Goal: Task Accomplishment & Management: Complete application form

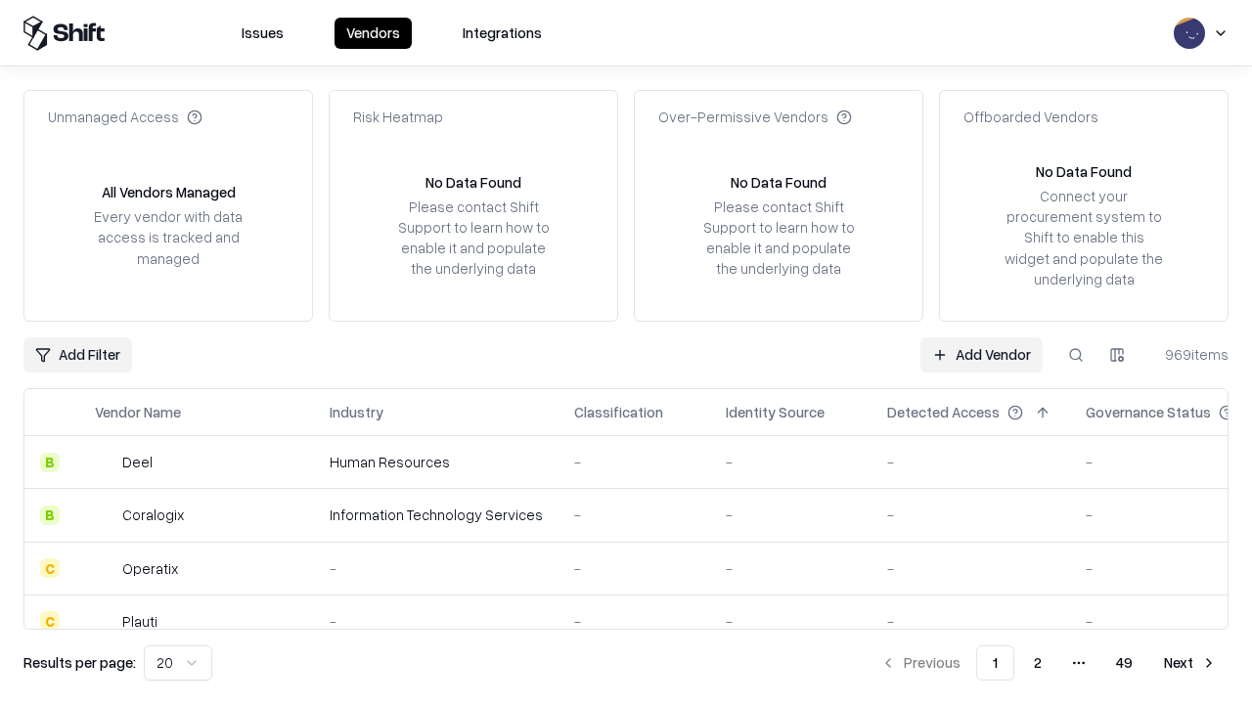
click at [981, 354] on link "Add Vendor" at bounding box center [981, 354] width 122 height 35
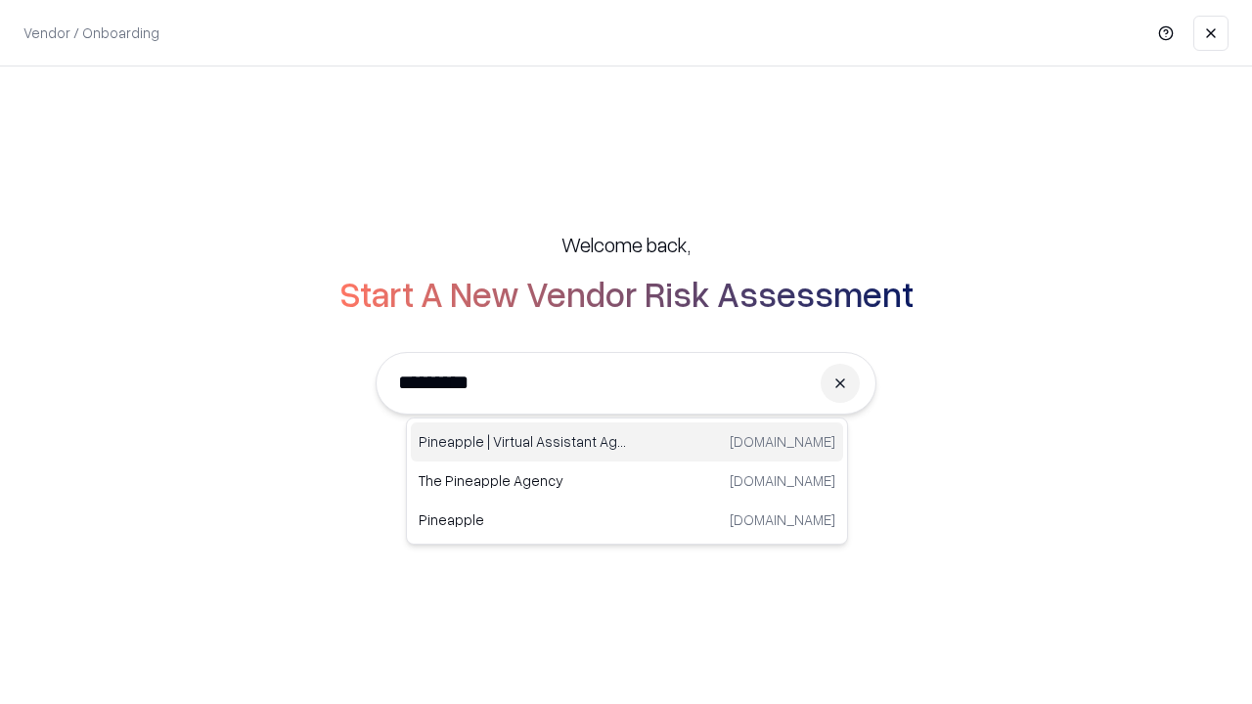
click at [627, 442] on div "Pineapple | Virtual Assistant Agency [DOMAIN_NAME]" at bounding box center [627, 442] width 432 height 39
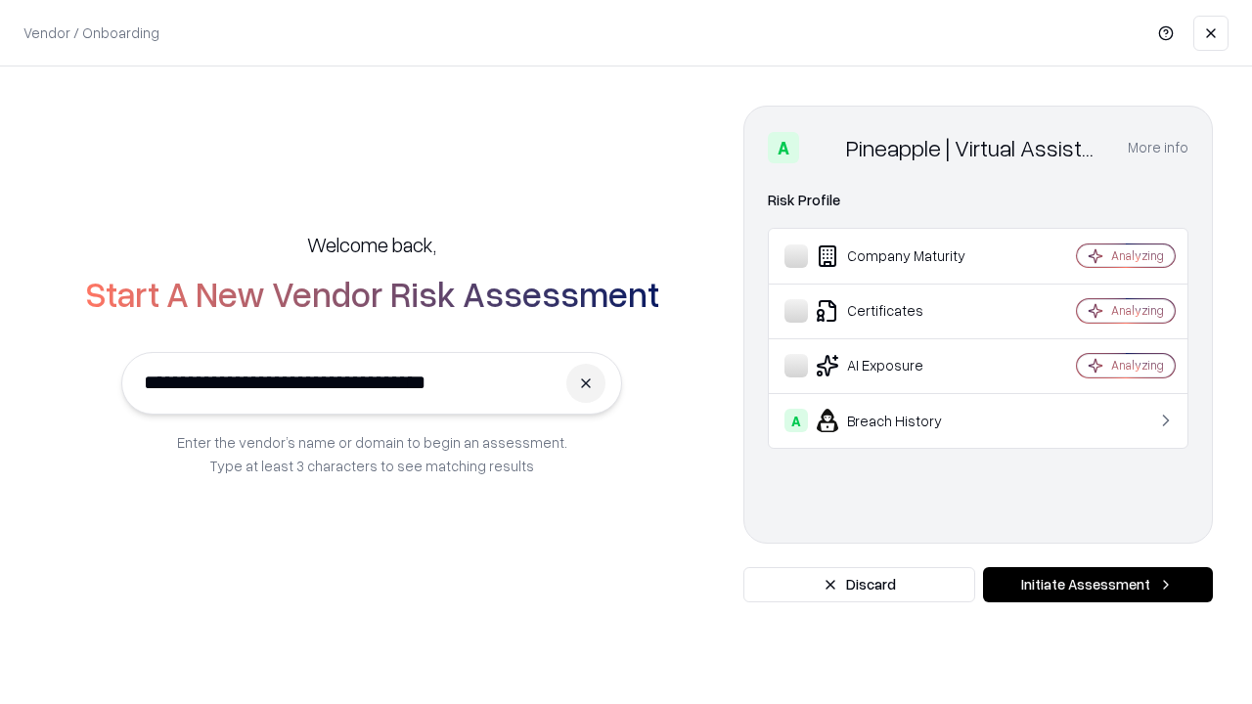
type input "**********"
click at [1098, 585] on button "Initiate Assessment" at bounding box center [1098, 584] width 230 height 35
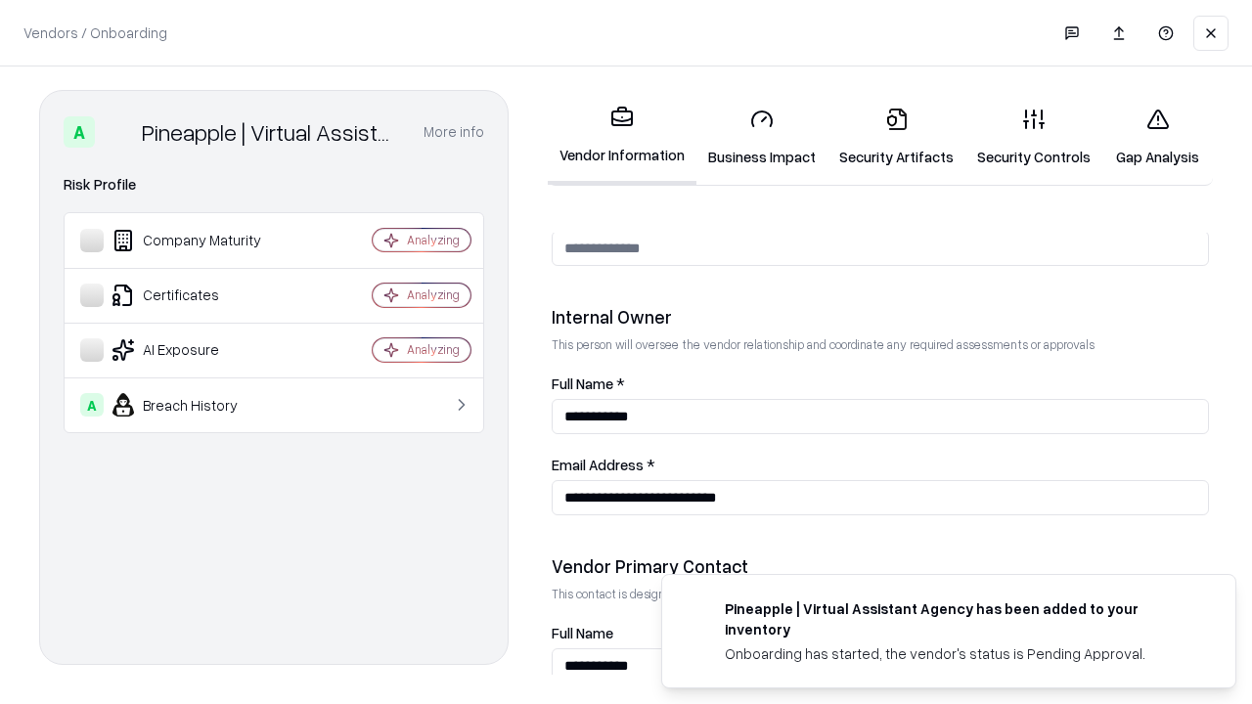
scroll to position [1013, 0]
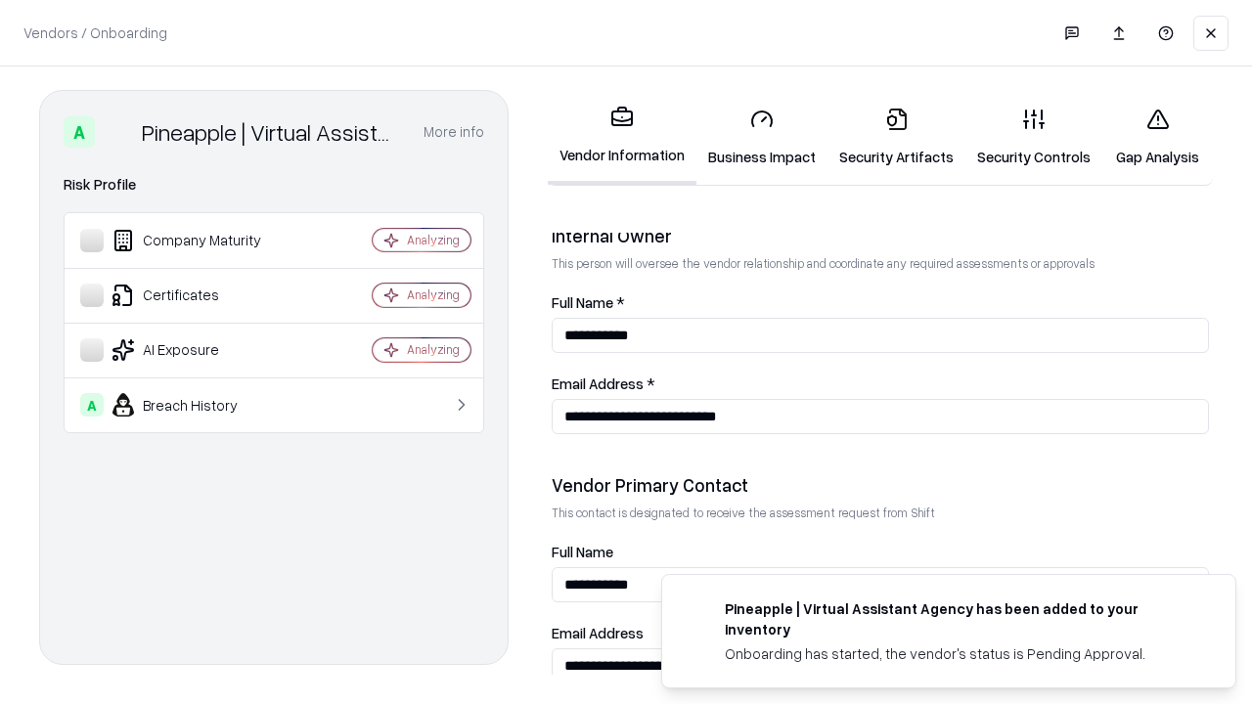
click at [762, 137] on link "Business Impact" at bounding box center [761, 137] width 131 height 91
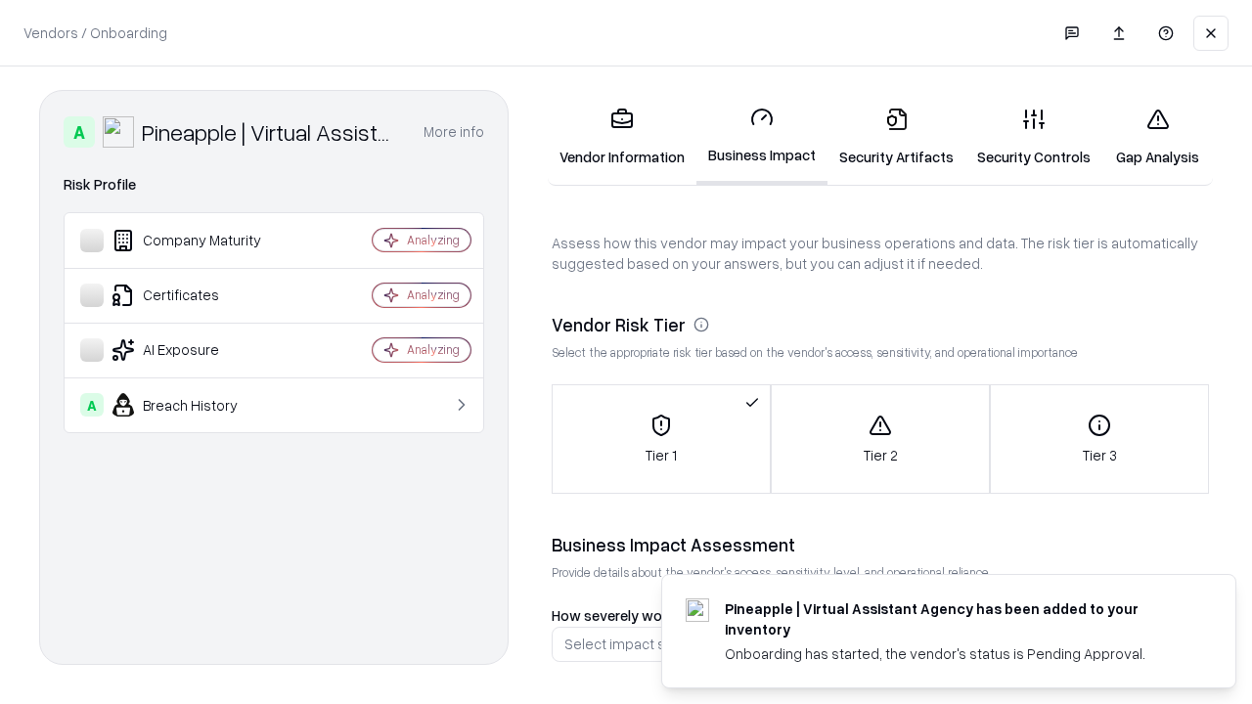
click at [1157, 137] on link "Gap Analysis" at bounding box center [1157, 137] width 111 height 91
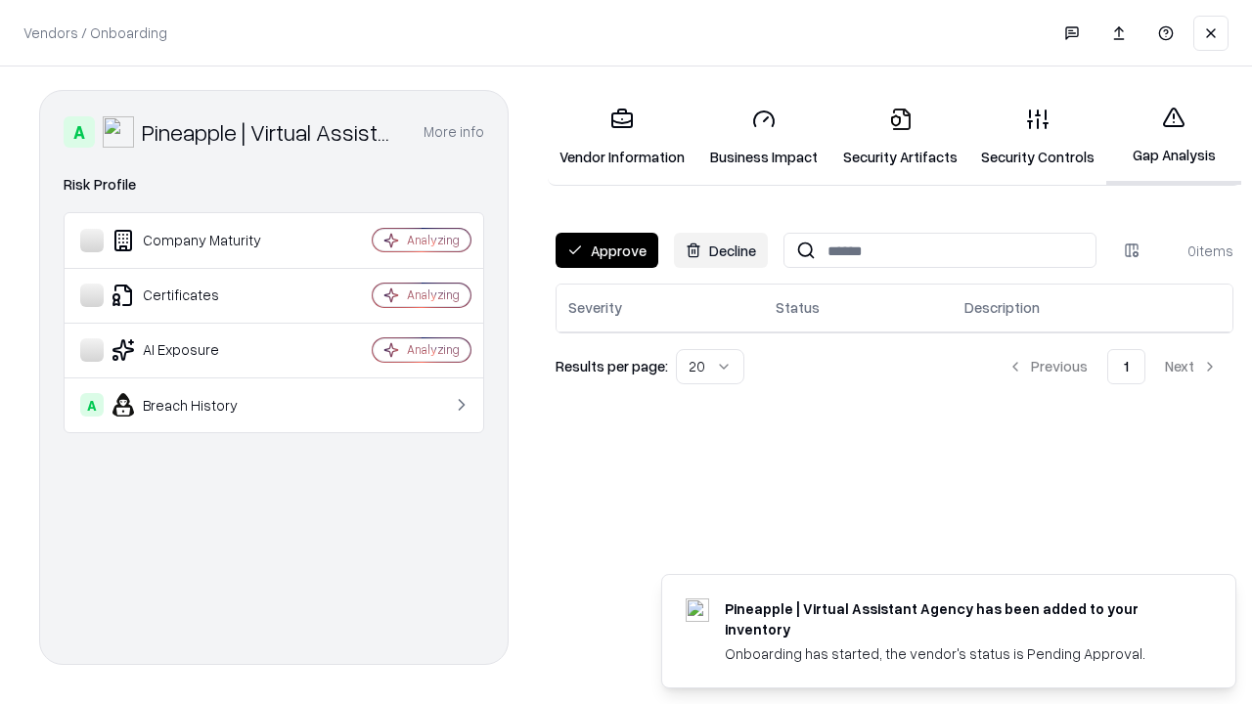
click at [606, 250] on button "Approve" at bounding box center [607, 250] width 103 height 35
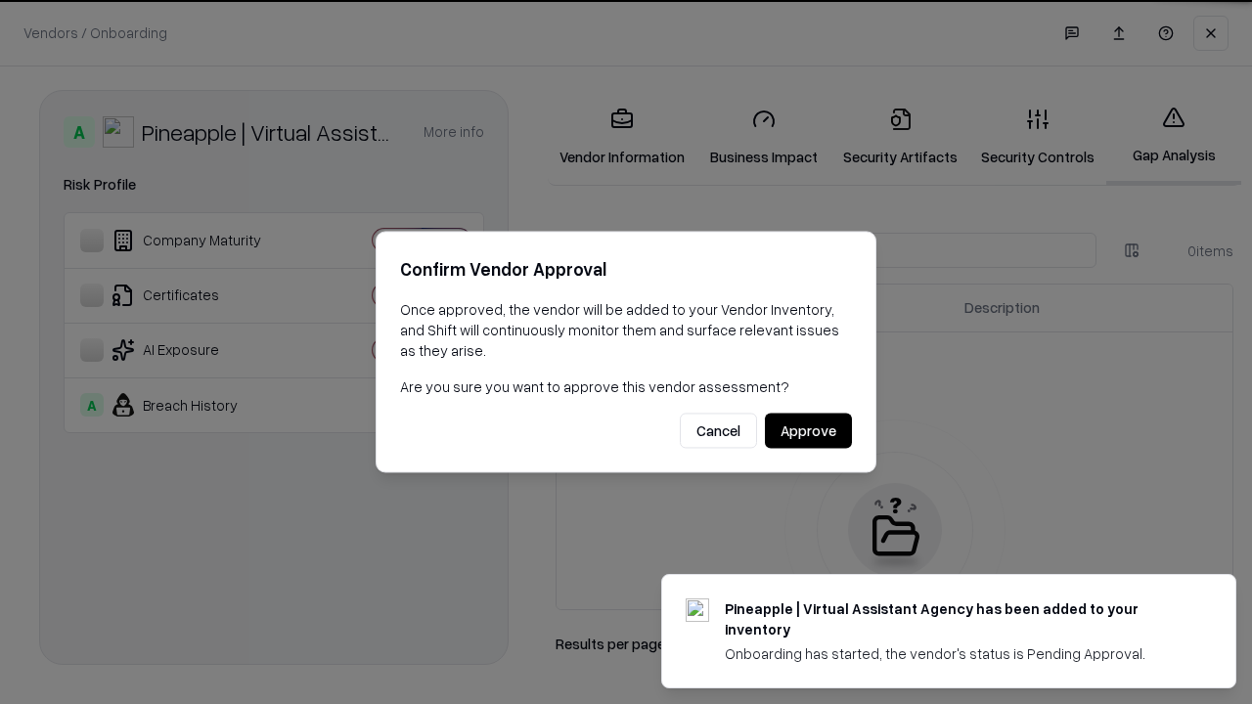
click at [808, 430] on button "Approve" at bounding box center [808, 431] width 87 height 35
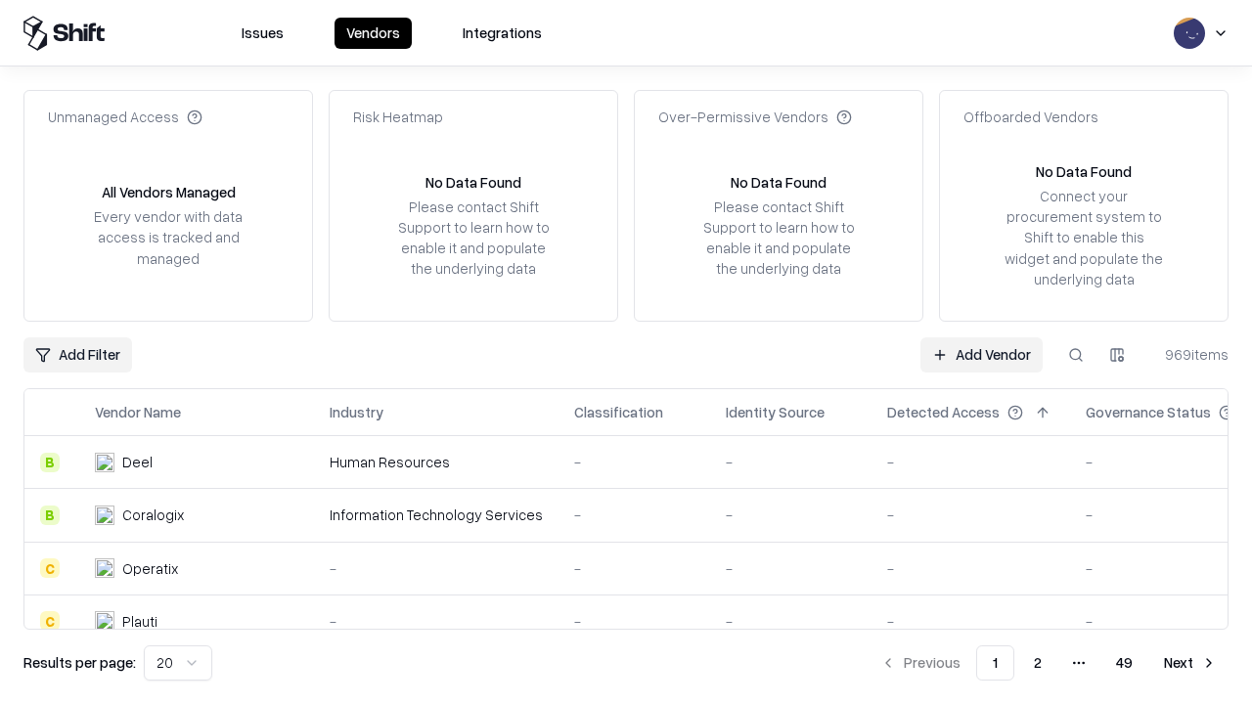
type input "**********"
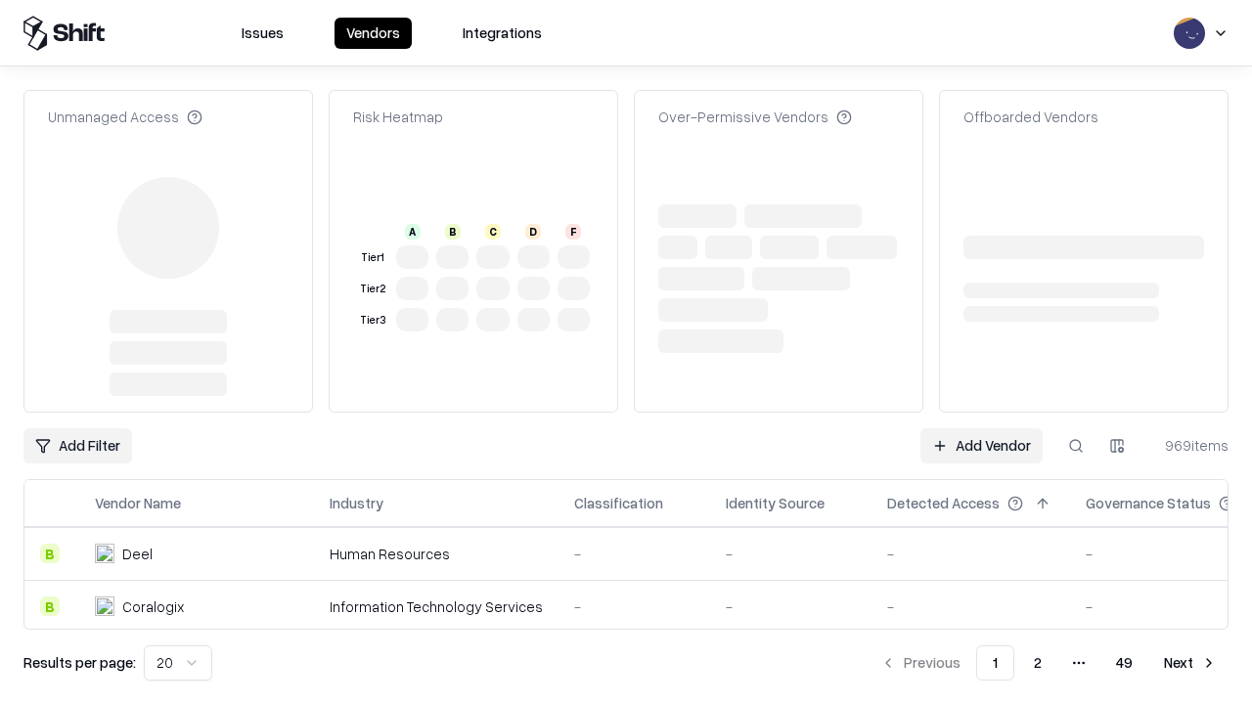
click at [981, 428] on link "Add Vendor" at bounding box center [981, 445] width 122 height 35
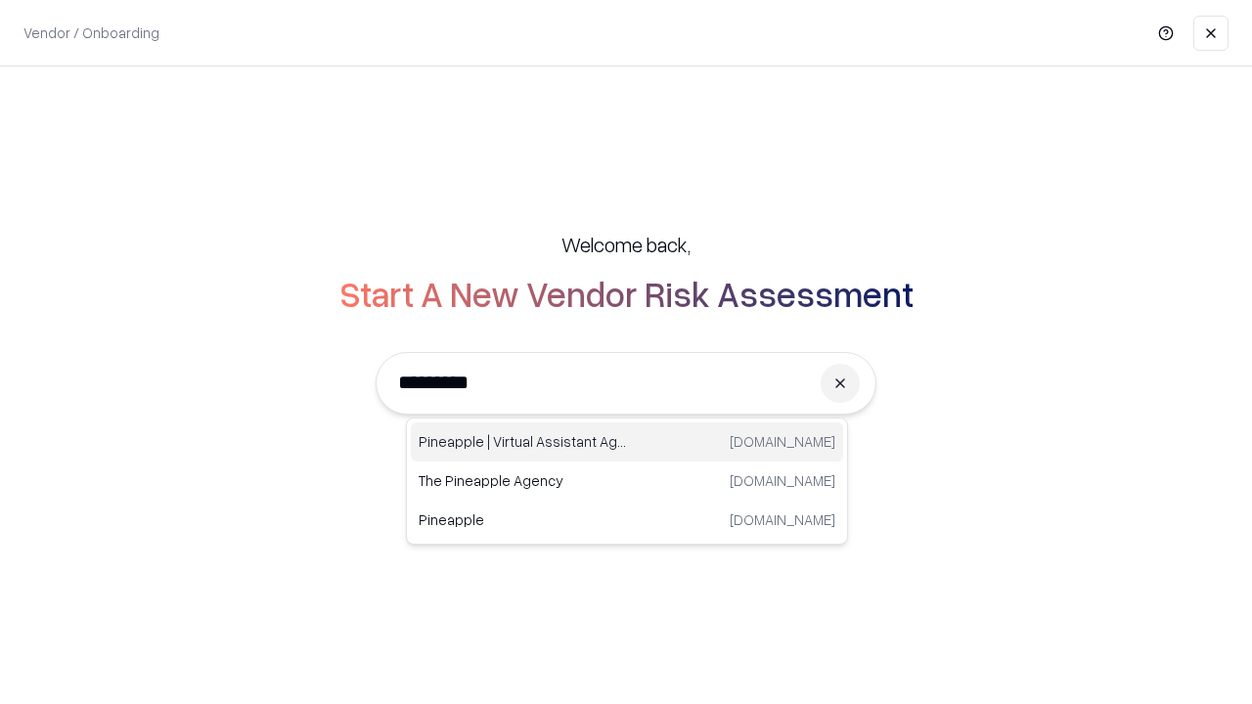
click at [627, 442] on div "Pineapple | Virtual Assistant Agency [DOMAIN_NAME]" at bounding box center [627, 442] width 432 height 39
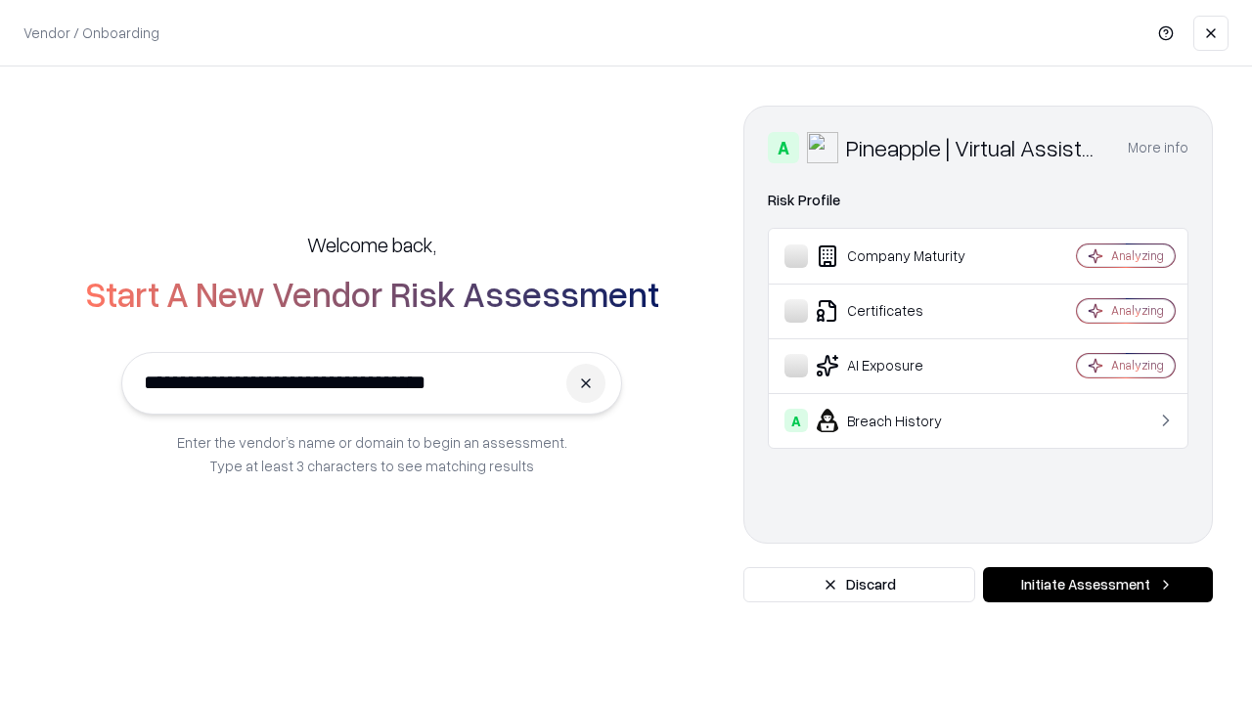
type input "**********"
click at [1098, 585] on button "Initiate Assessment" at bounding box center [1098, 584] width 230 height 35
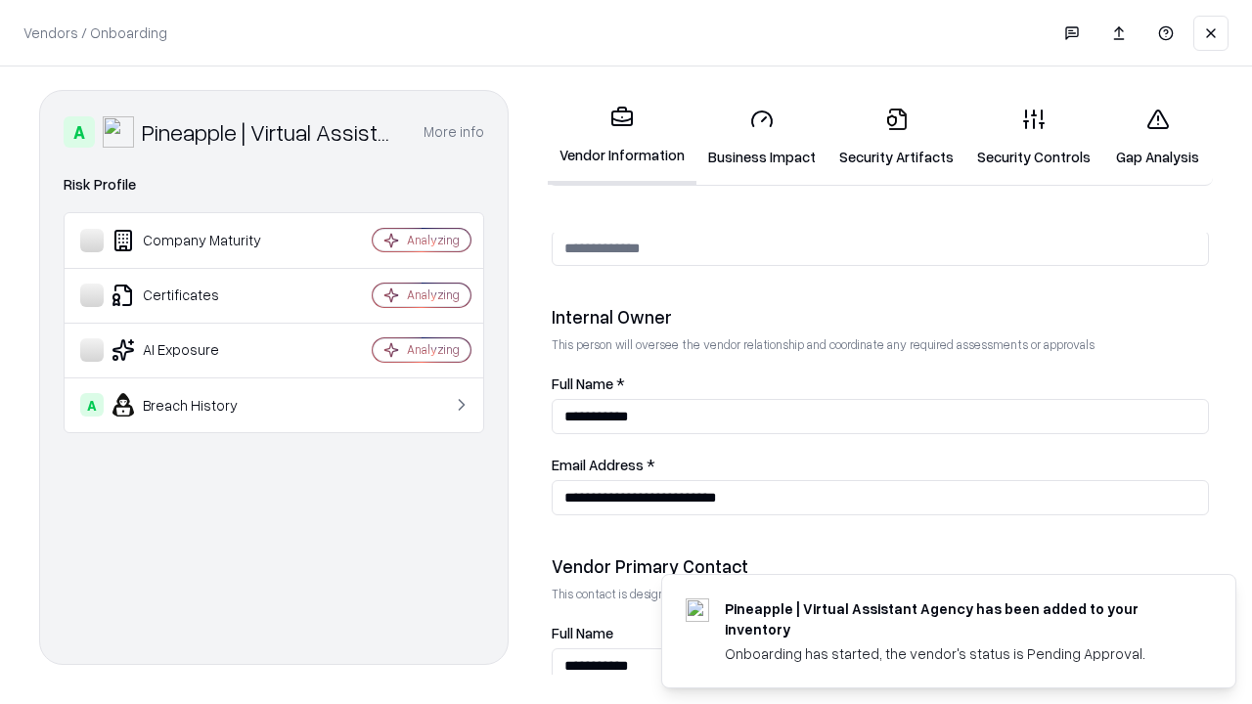
scroll to position [1013, 0]
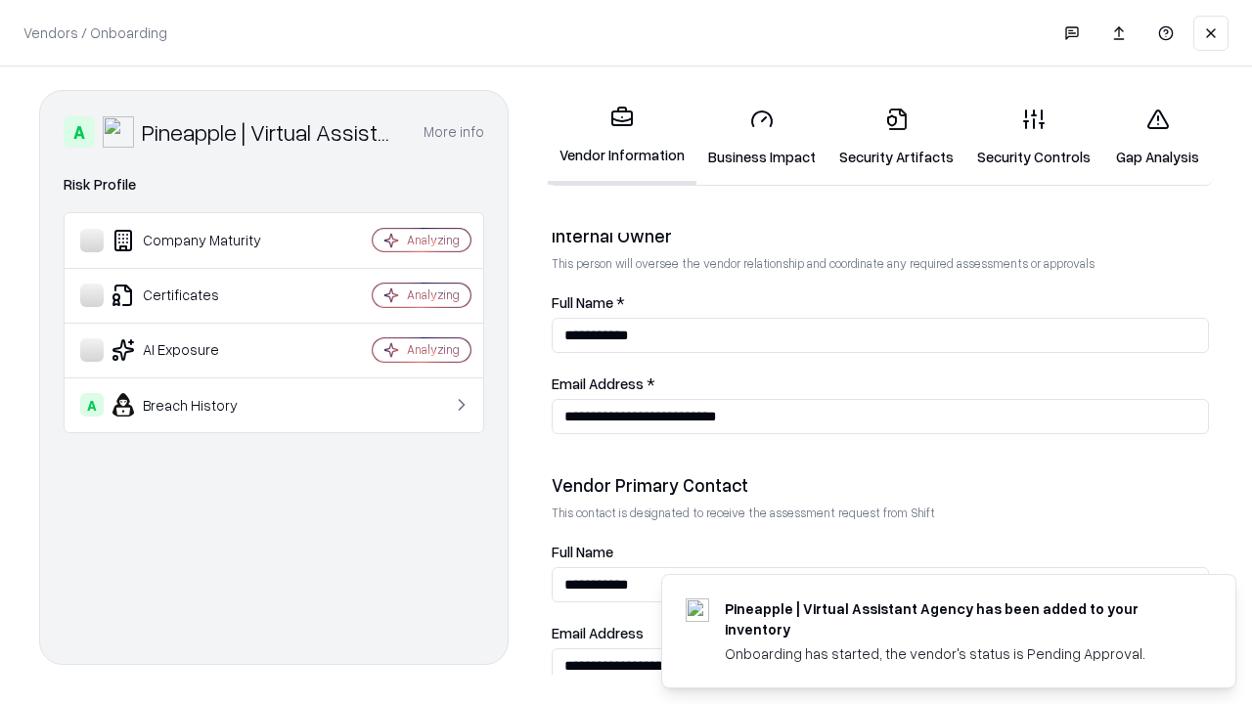
click at [1157, 137] on link "Gap Analysis" at bounding box center [1157, 137] width 111 height 91
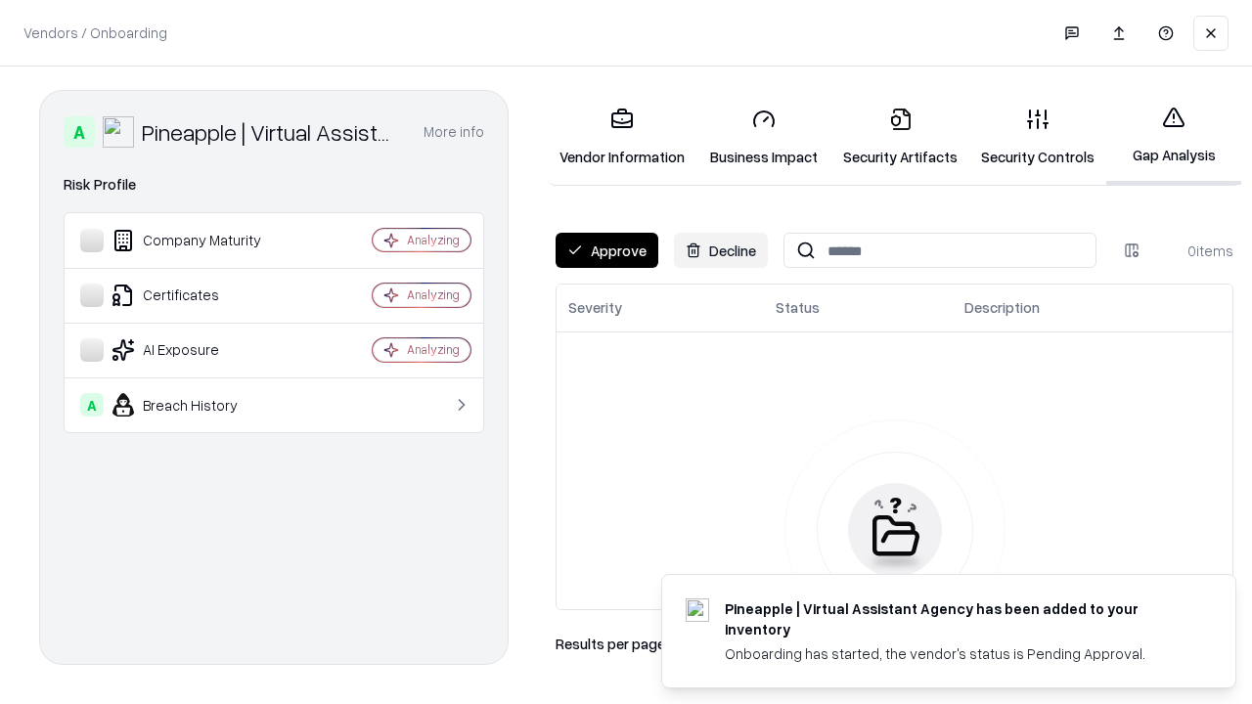
click at [606, 250] on button "Approve" at bounding box center [607, 250] width 103 height 35
